Goal: Check status: Check status

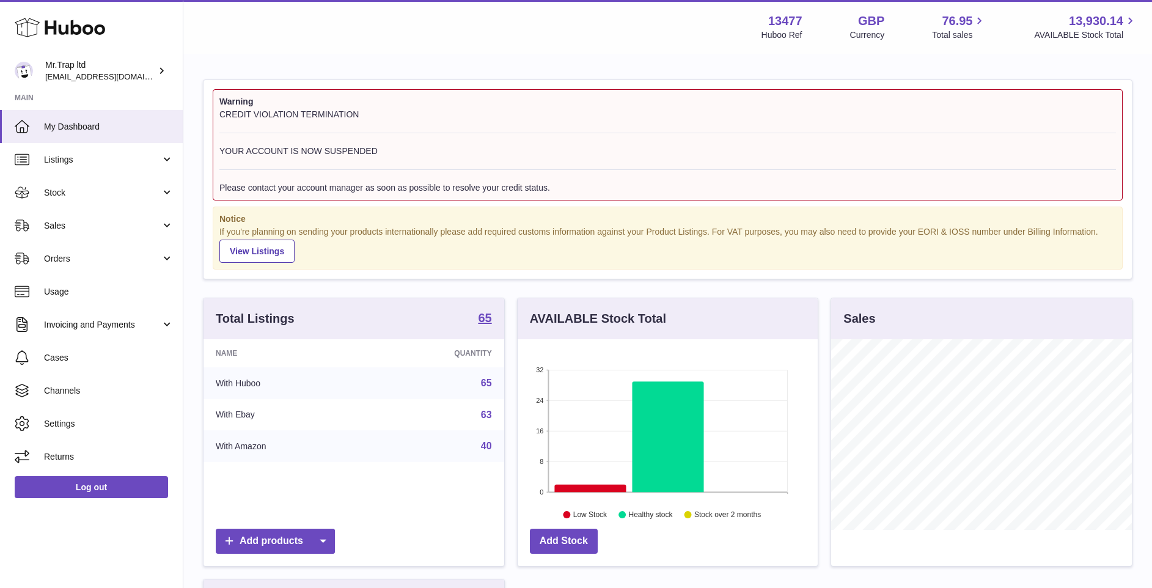
scroll to position [191, 300]
click at [356, 118] on div "CREDIT VIOLATION TERMINATION YOUR ACCOUNT IS NOW SUSPENDED Please contact your …" at bounding box center [667, 151] width 896 height 85
click at [95, 210] on link "Sales" at bounding box center [91, 225] width 183 height 33
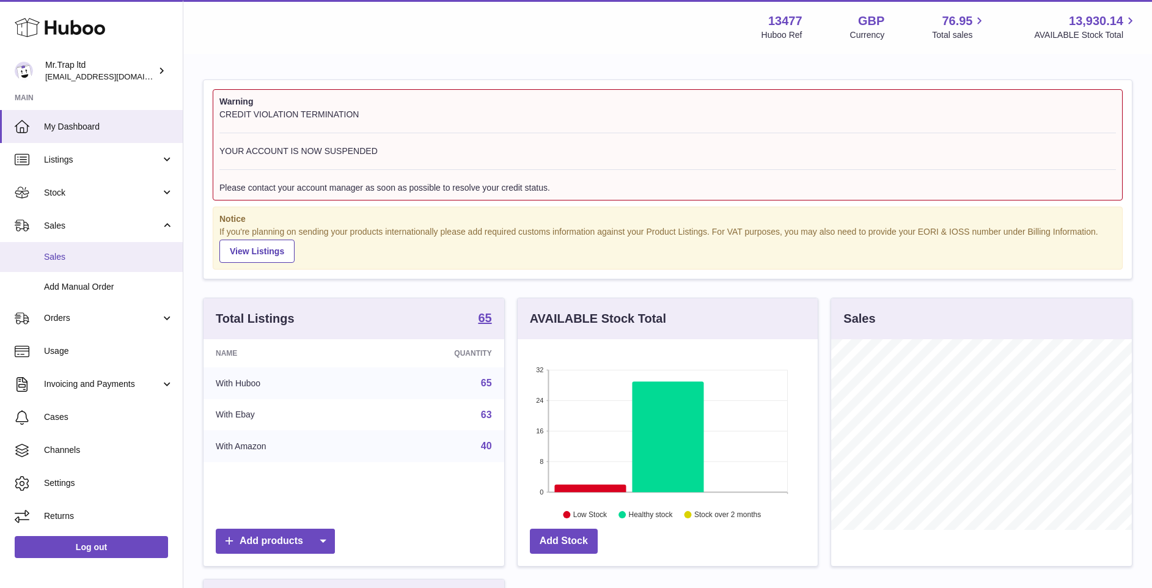
click at [99, 242] on link "Sales" at bounding box center [91, 257] width 183 height 30
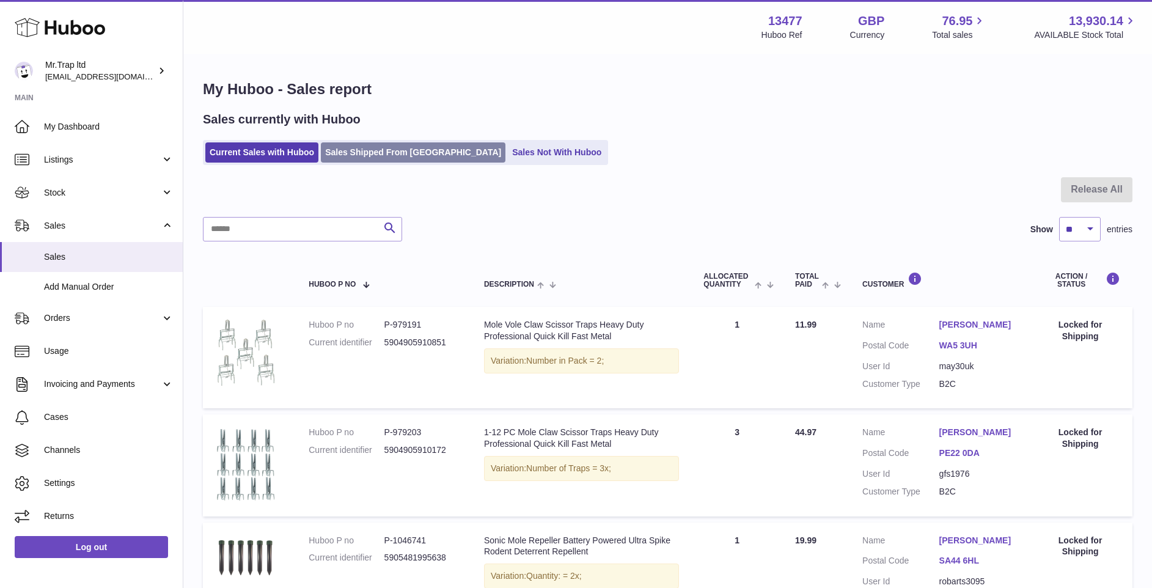
click at [396, 155] on link "Sales Shipped From Huboo" at bounding box center [413, 152] width 185 height 20
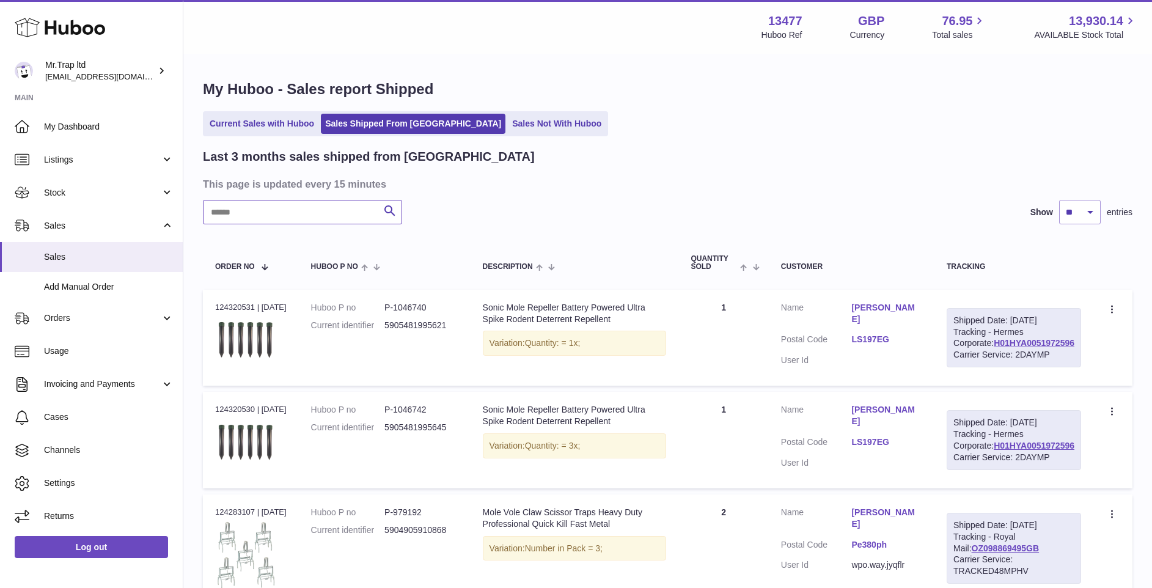
click at [305, 208] on input "text" at bounding box center [302, 212] width 199 height 24
paste input "**********"
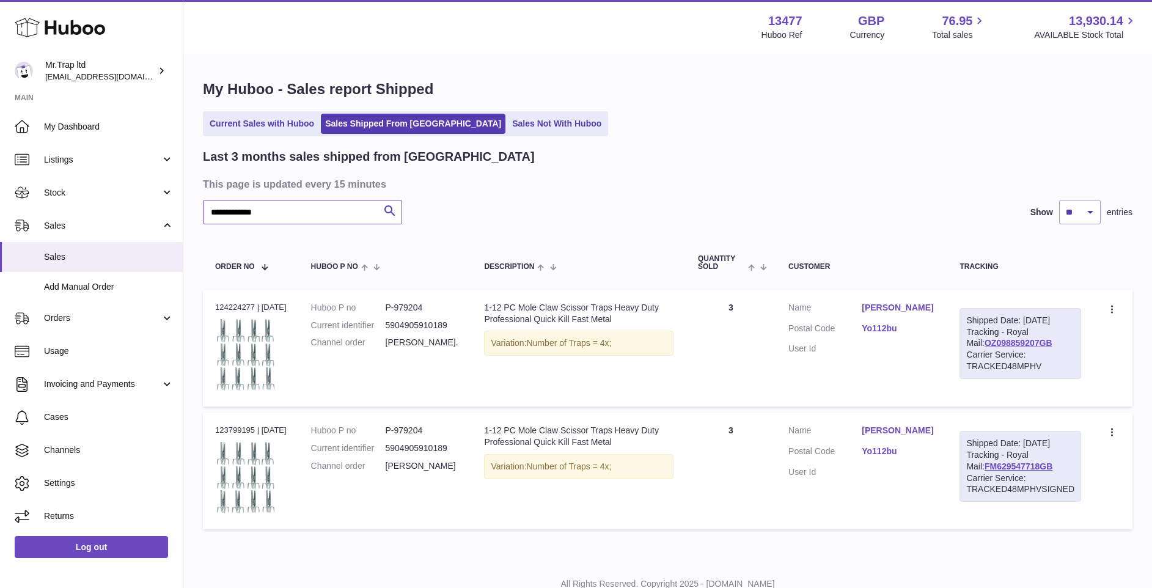
type input "**********"
click at [869, 308] on link "tanya haylett" at bounding box center [897, 308] width 73 height 12
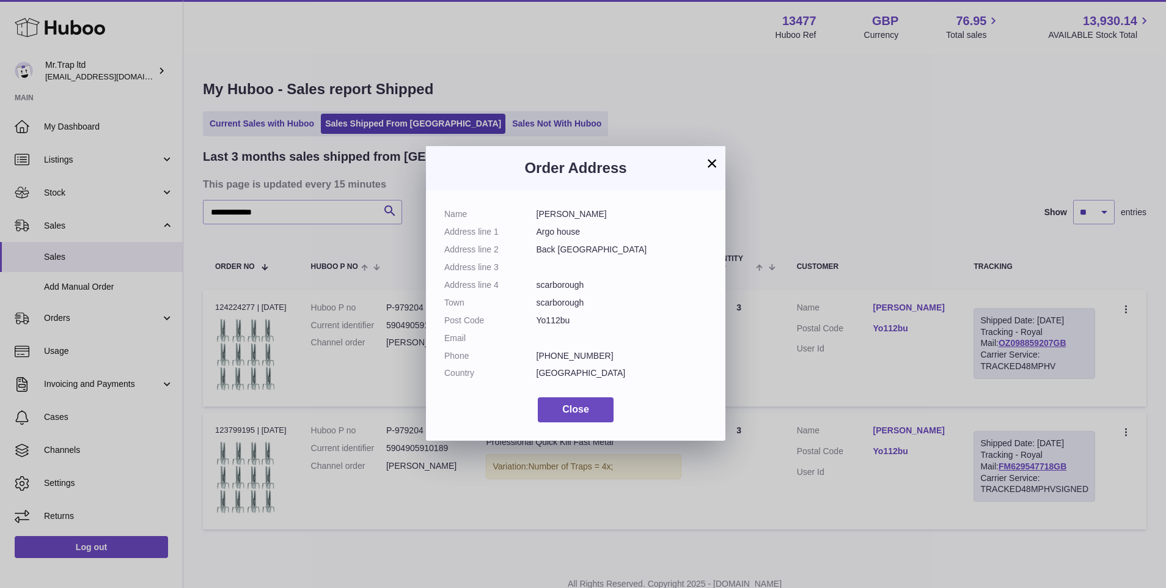
click at [705, 165] on button "×" at bounding box center [711, 163] width 15 height 15
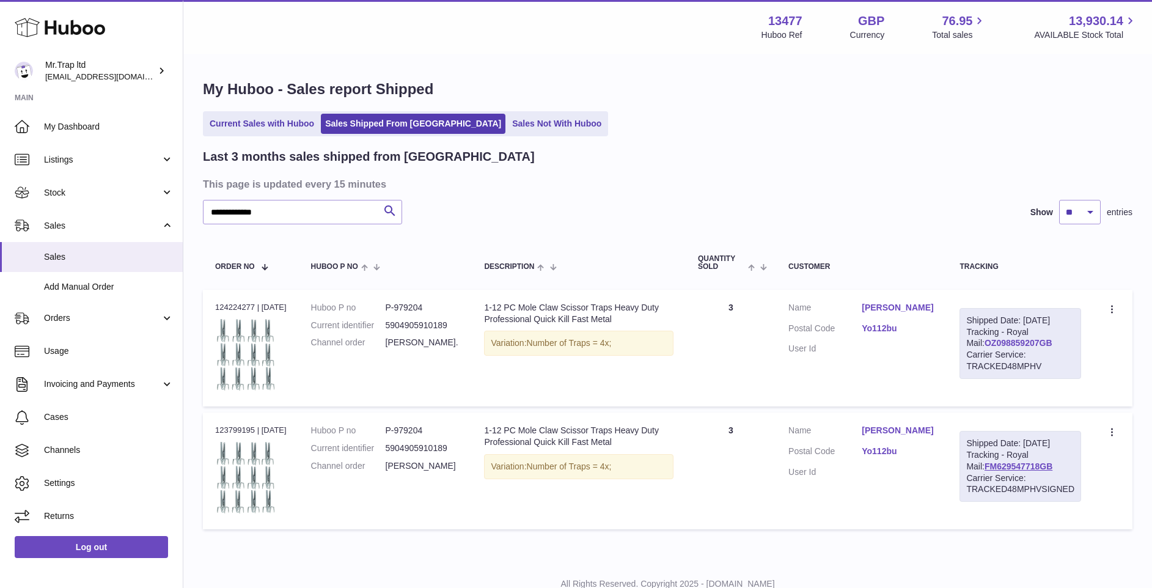
click at [1015, 342] on link "OZ098859207GB" at bounding box center [1018, 343] width 68 height 10
click at [141, 140] on link "My Dashboard" at bounding box center [91, 126] width 183 height 33
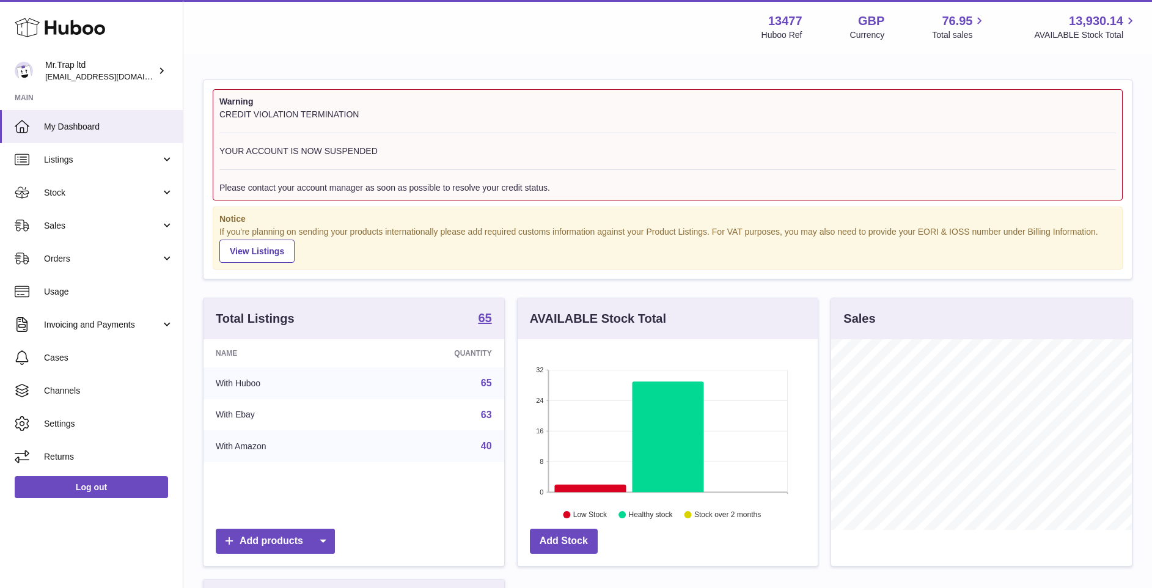
scroll to position [191, 300]
click at [309, 135] on div "CREDIT VIOLATION TERMINATION YOUR ACCOUNT IS NOW SUSPENDED Please contact your …" at bounding box center [667, 151] width 896 height 85
click at [133, 338] on link "Invoicing and Payments" at bounding box center [91, 324] width 183 height 33
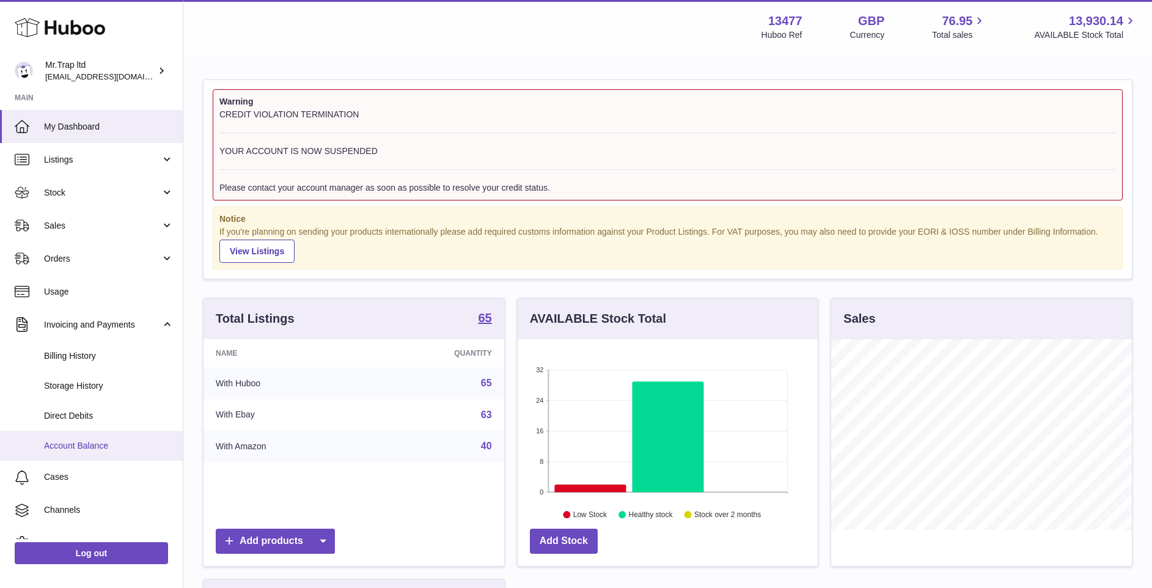
click at [117, 444] on span "Account Balance" at bounding box center [109, 446] width 130 height 12
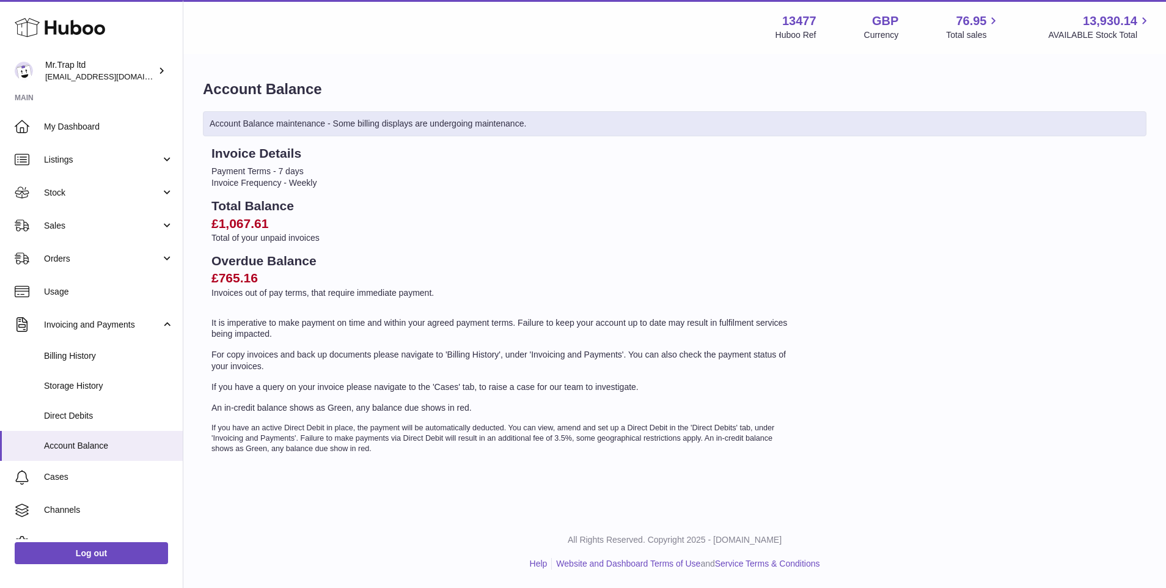
click at [585, 144] on div "Account Balance Account Balance maintenance - Some billing displays are undergo…" at bounding box center [674, 271] width 982 height 432
click at [77, 124] on span "My Dashboard" at bounding box center [109, 127] width 130 height 12
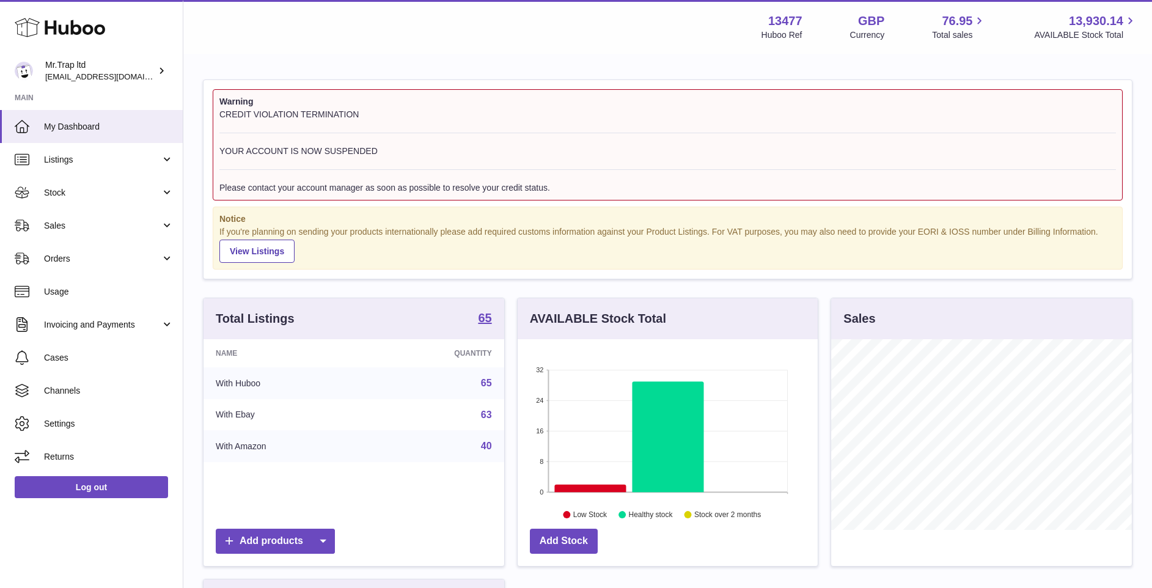
scroll to position [191, 300]
click at [121, 224] on span "Sales" at bounding box center [102, 226] width 117 height 12
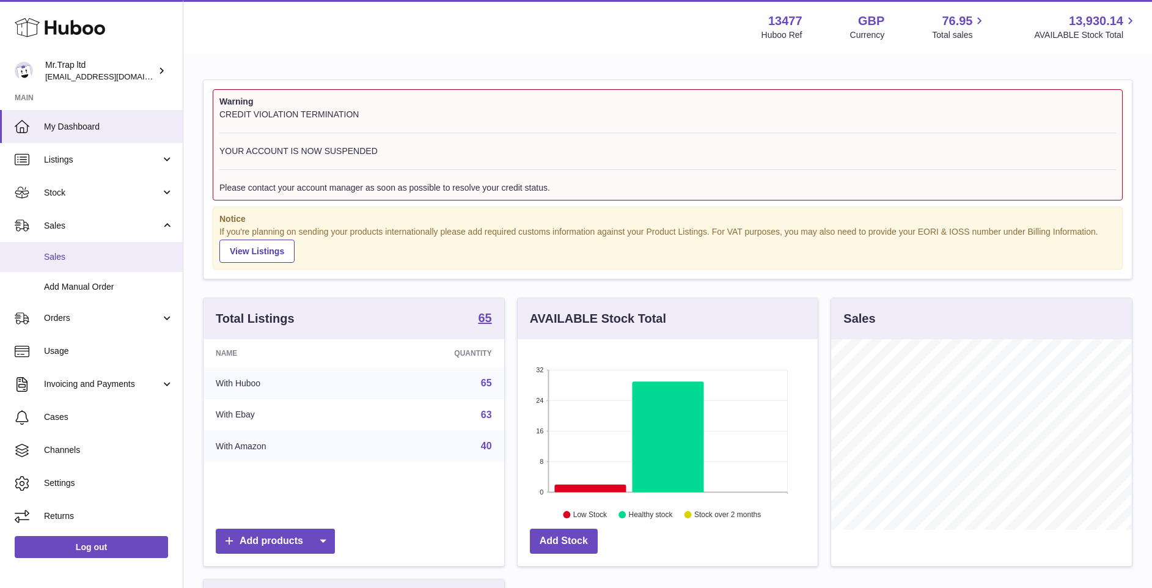
click at [121, 256] on span "Sales" at bounding box center [109, 257] width 130 height 12
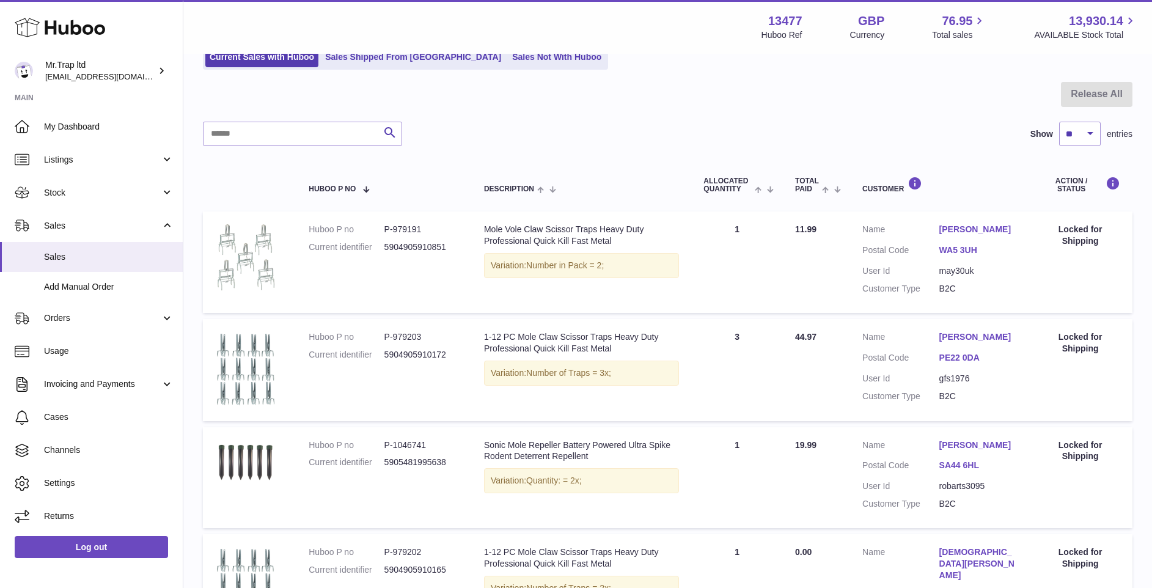
scroll to position [67, 0]
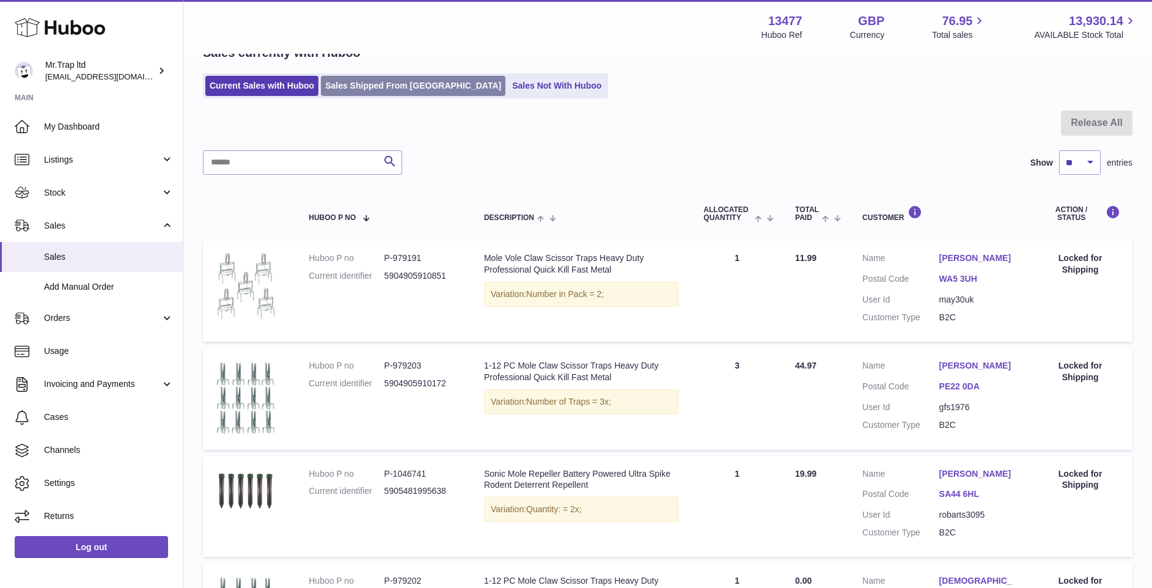
click at [409, 84] on link "Sales Shipped From [GEOGRAPHIC_DATA]" at bounding box center [413, 86] width 185 height 20
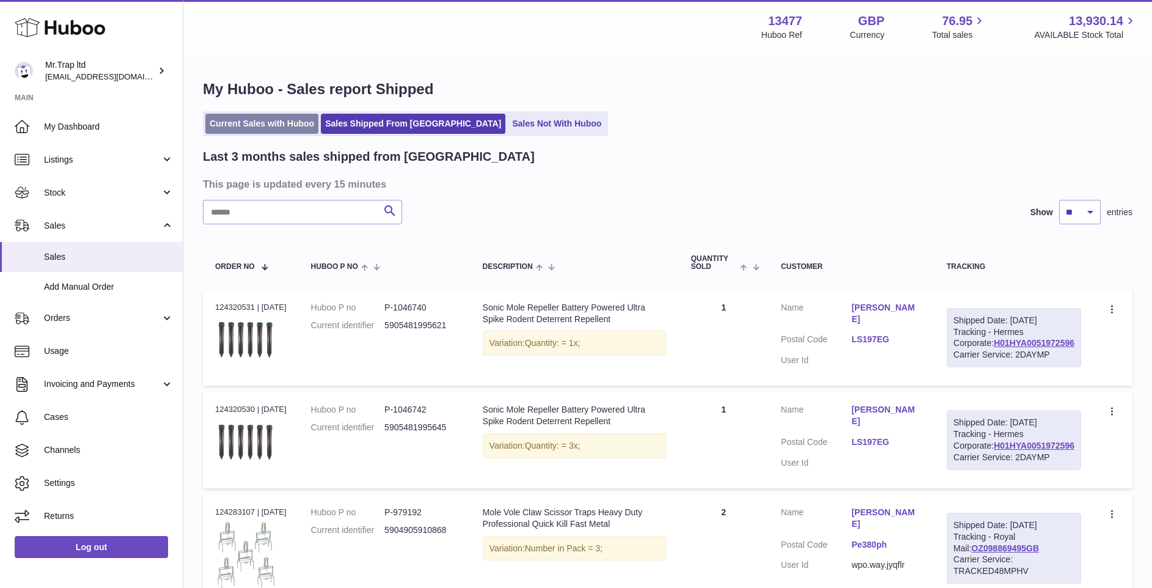
click at [255, 117] on link "Current Sales with Huboo" at bounding box center [261, 124] width 113 height 20
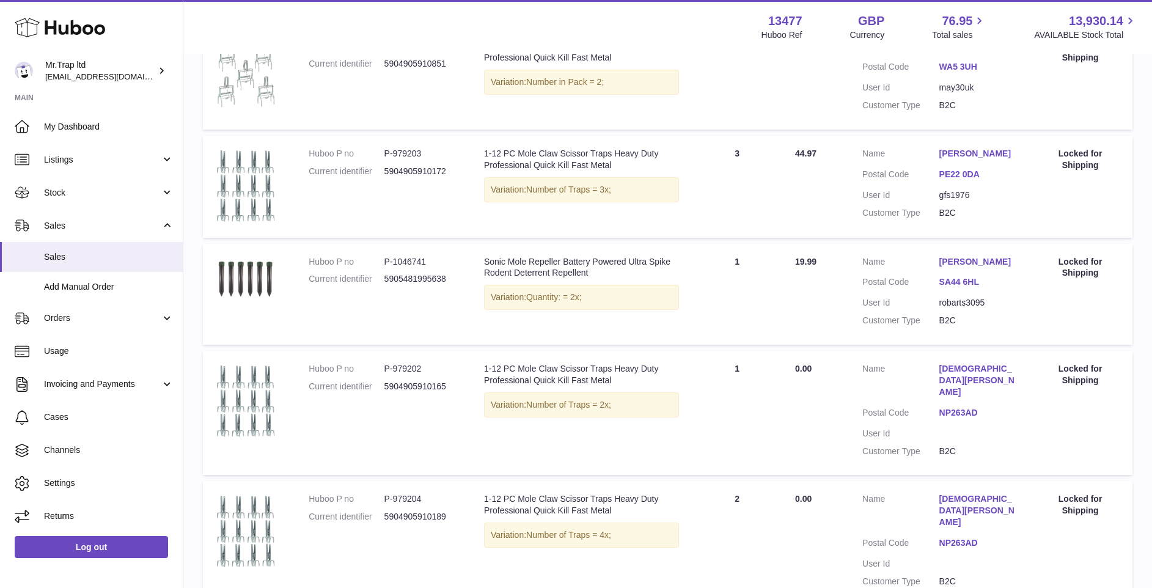
scroll to position [92, 0]
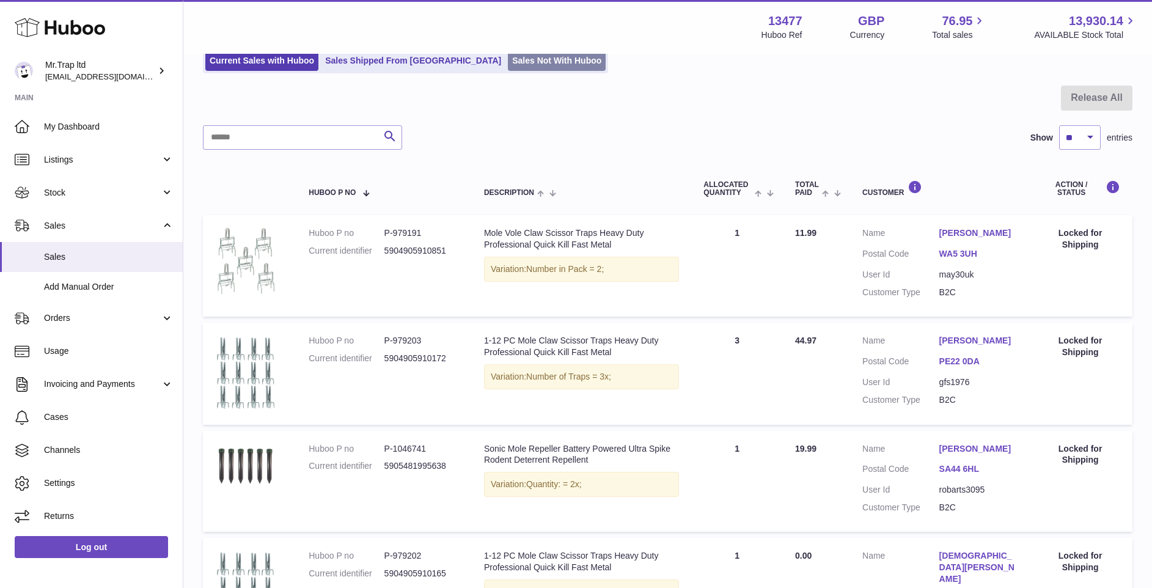
click at [508, 67] on link "Sales Not With Huboo" at bounding box center [557, 61] width 98 height 20
